Goal: Task Accomplishment & Management: Manage account settings

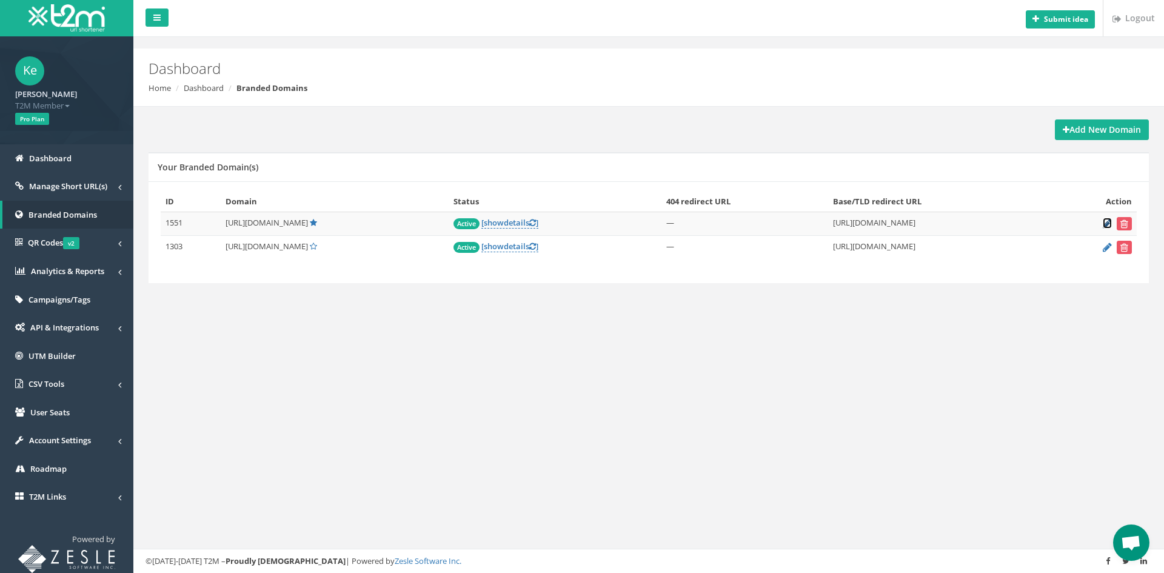
click at [1105, 220] on icon at bounding box center [1107, 223] width 9 height 8
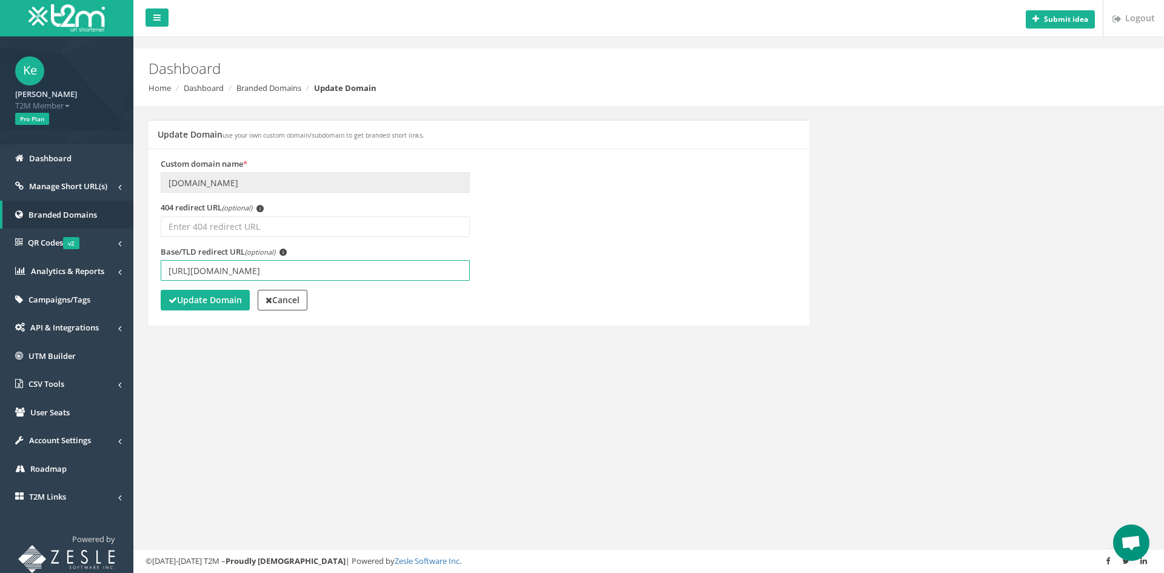
drag, startPoint x: 274, startPoint y: 270, endPoint x: 266, endPoint y: 270, distance: 8.5
click at [266, 270] on input "https://www.betmarino869.com/tr/" at bounding box center [315, 270] width 309 height 21
type input "[URL][DOMAIN_NAME]"
click at [172, 302] on icon "submit" at bounding box center [173, 300] width 8 height 8
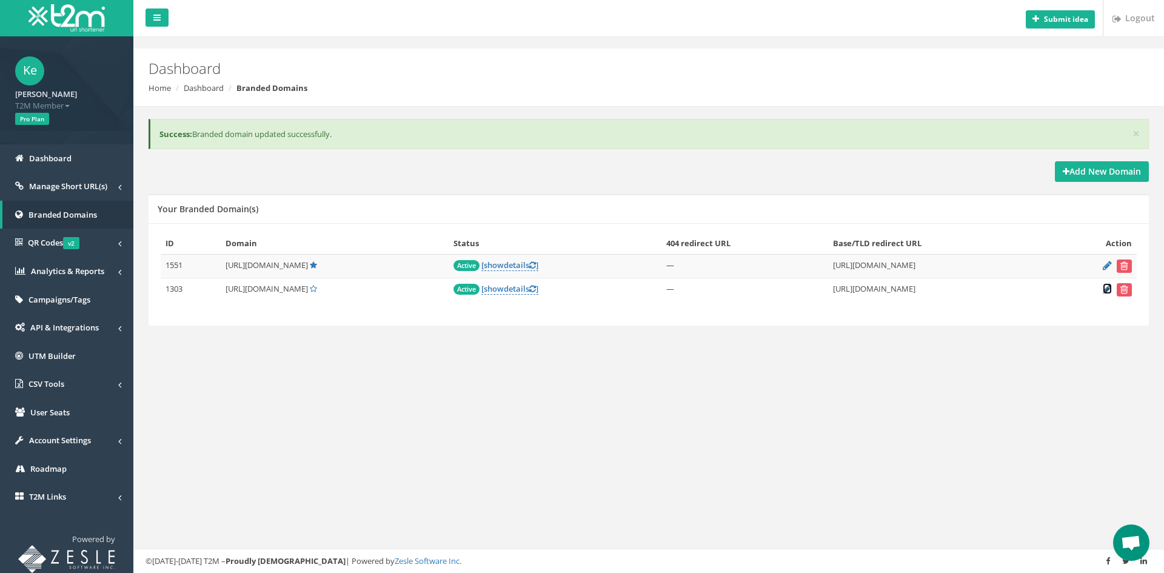
click at [1107, 291] on icon at bounding box center [1107, 289] width 9 height 8
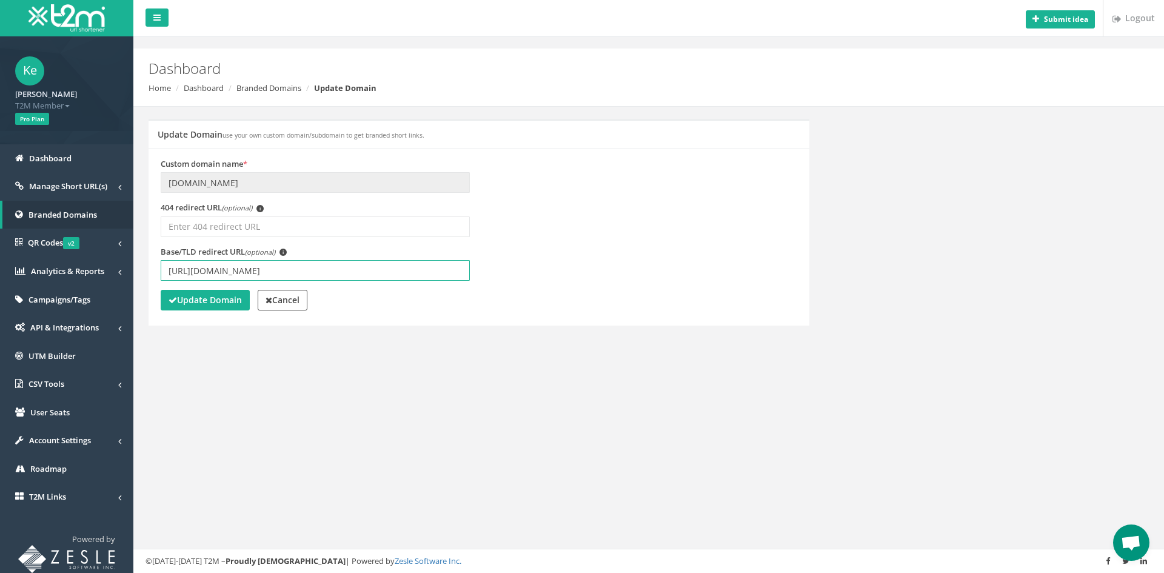
drag, startPoint x: 266, startPoint y: 271, endPoint x: 273, endPoint y: 270, distance: 8.0
click at [273, 270] on input "https://www.betmarino869.com/tr/" at bounding box center [315, 270] width 309 height 21
paste input "70"
type input "[URL][DOMAIN_NAME]"
click at [225, 300] on strong "Update Domain" at bounding box center [205, 300] width 73 height 12
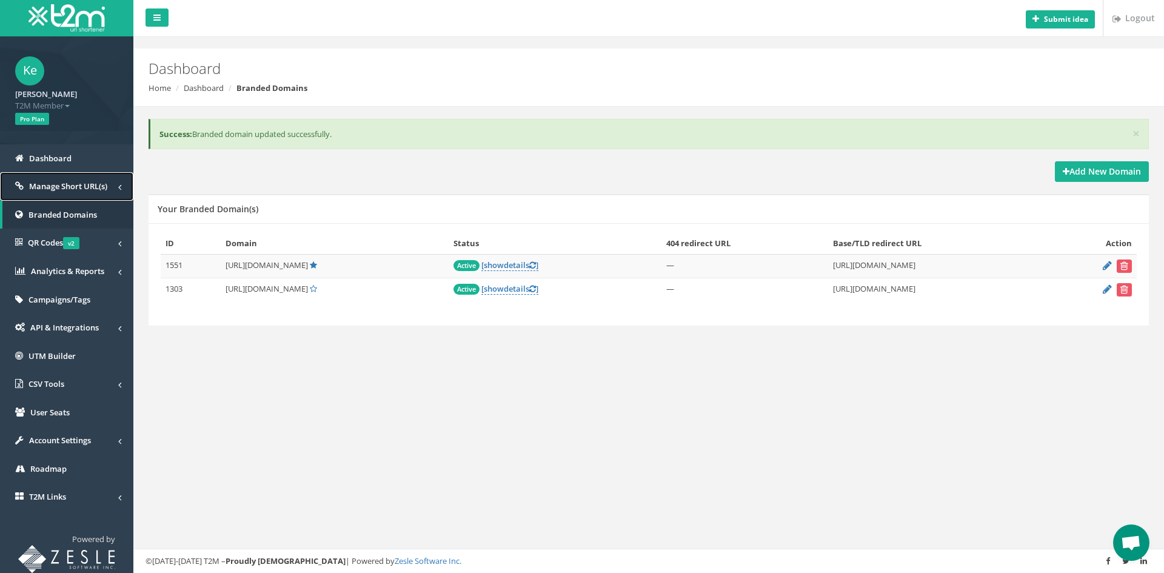
click at [82, 190] on span "Manage Short URL(s)" at bounding box center [68, 186] width 78 height 11
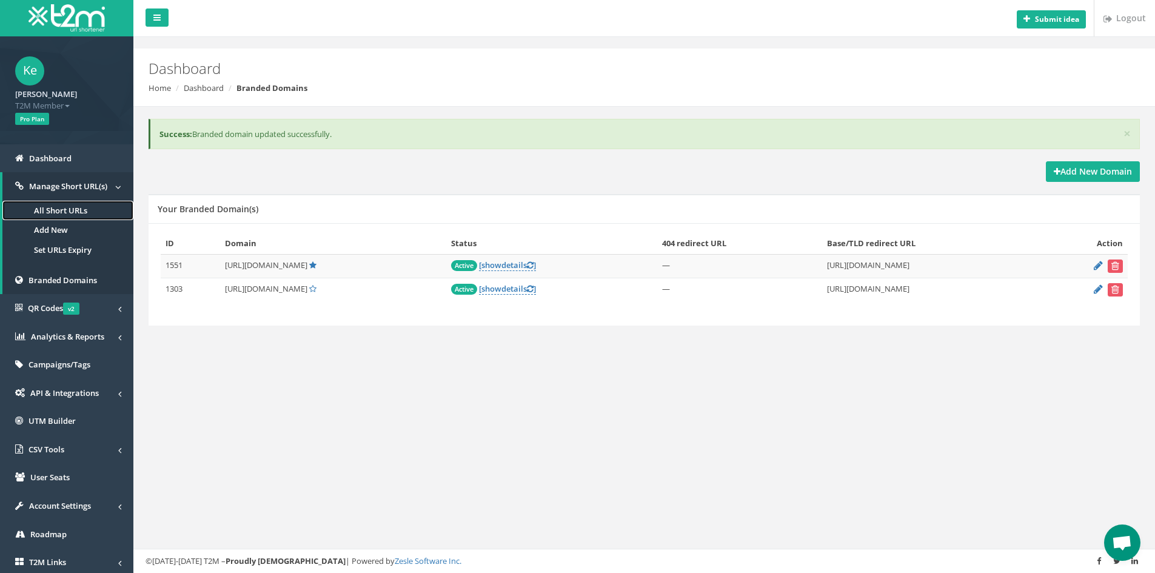
click at [79, 212] on link "All Short URLs" at bounding box center [67, 211] width 131 height 20
